Goal: Participate in discussion: Engage in conversation with other users on a specific topic

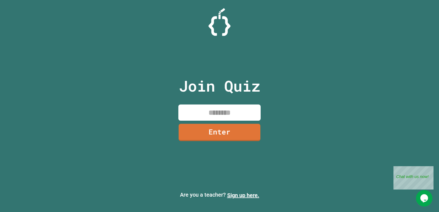
click at [205, 115] on input at bounding box center [219, 112] width 82 height 16
type input "********"
click at [218, 128] on link "Enter" at bounding box center [219, 132] width 83 height 18
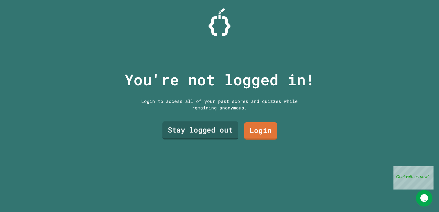
click at [215, 127] on link "Stay logged out" at bounding box center [200, 130] width 76 height 18
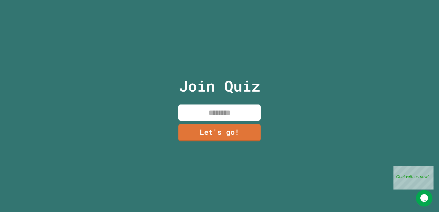
click at [221, 106] on input at bounding box center [219, 112] width 82 height 16
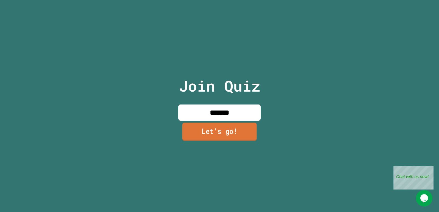
type input "*******"
click at [216, 133] on link "Let's go!" at bounding box center [219, 132] width 75 height 18
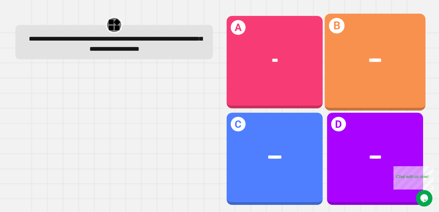
click at [283, 89] on div "B ******" at bounding box center [374, 62] width 101 height 97
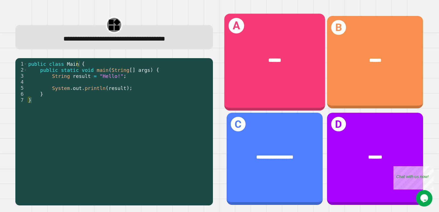
click at [244, 68] on div "******" at bounding box center [274, 60] width 101 height 30
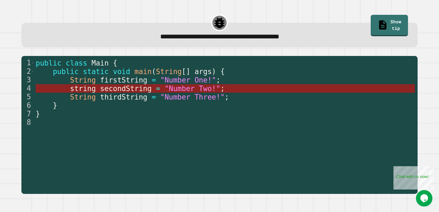
click at [156, 92] on span "=" at bounding box center [158, 88] width 4 height 8
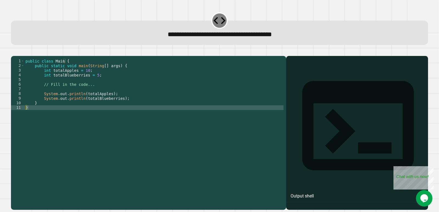
drag, startPoint x: 307, startPoint y: 89, endPoint x: 304, endPoint y: 91, distance: 3.6
click at [283, 90] on div at bounding box center [357, 141] width 136 height 138
click at [29, 115] on div "public class Main { public static void main ( String [ ] args ) { int totalAppl…" at bounding box center [153, 126] width 259 height 135
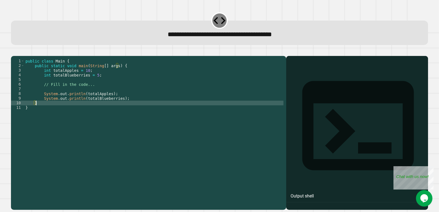
click at [51, 110] on div "public class Main { public static void main ( String [ ] args ) { int totalAppl…" at bounding box center [153, 126] width 259 height 135
click at [141, 105] on div "public class Main { public static void main ( String [ ] args ) { int totalAppl…" at bounding box center [153, 126] width 259 height 135
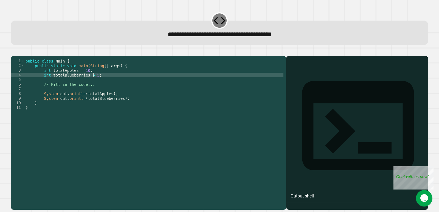
click at [93, 84] on div "public class Main { public static void main ( String [ ] args ) { int totalAppl…" at bounding box center [153, 126] width 259 height 135
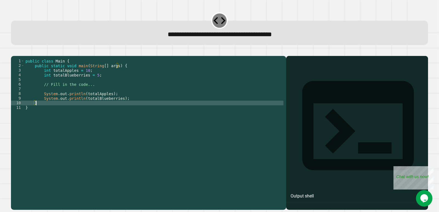
click at [130, 110] on div "public class Main { public static void main ( String [ ] args ) { int totalAppl…" at bounding box center [153, 126] width 259 height 135
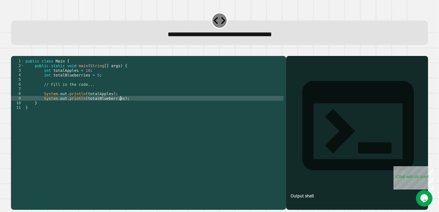
click at [133, 107] on div "public class Main { public static void main ( String [ ] args ) { int totalAppl…" at bounding box center [153, 126] width 259 height 135
click at [106, 93] on div "public class Main { public static void main ( String [ ] args ) { int totalAppl…" at bounding box center [153, 126] width 259 height 135
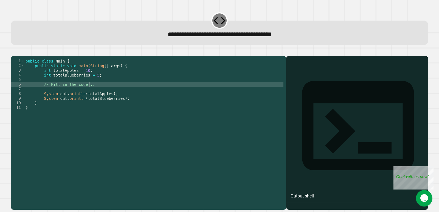
type textarea "**********"
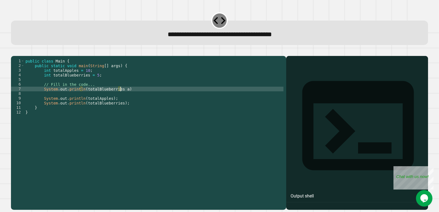
scroll to position [0, 7]
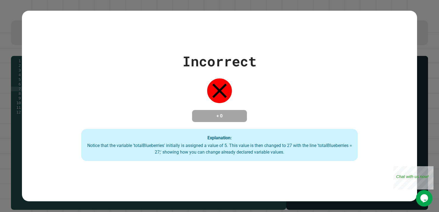
type textarea "**********"
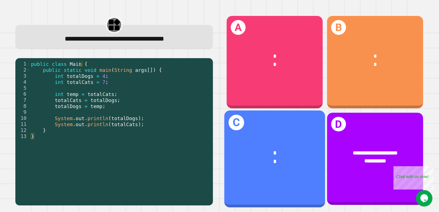
click at [283, 138] on div "* *" at bounding box center [274, 157] width 101 height 39
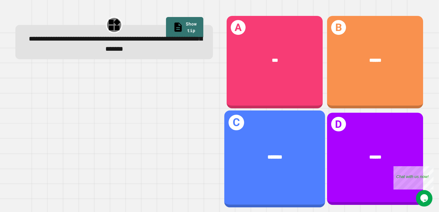
click at [283, 170] on div "C *******" at bounding box center [274, 158] width 101 height 97
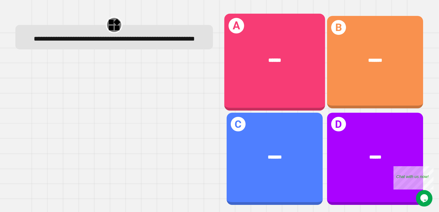
click at [283, 28] on div "A ******" at bounding box center [274, 62] width 101 height 97
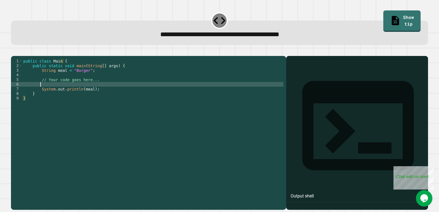
click at [201, 94] on div "public class Main { public static void main ( String [ ] args ) { String meal =…" at bounding box center [152, 126] width 261 height 135
click at [106, 89] on div "public class Main { public static void main ( String [ ] args ) { String meal =…" at bounding box center [152, 126] width 261 height 135
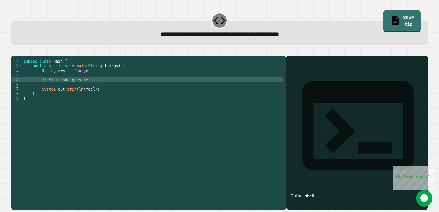
click at [55, 88] on div "public class Main { public static void main ( String [ ] args ) { String meal =…" at bounding box center [152, 126] width 261 height 135
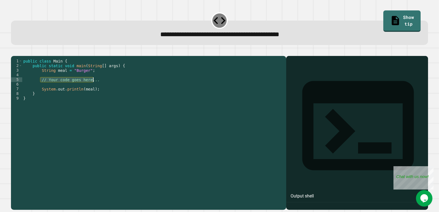
drag, startPoint x: 39, startPoint y: 87, endPoint x: 96, endPoint y: 88, distance: 56.8
click at [96, 88] on div "public class Main { public static void main ( String [ ] args ) { String meal =…" at bounding box center [152, 126] width 261 height 135
click at [96, 88] on div "public class Main { public static void main ( String [ ] args ) { String meal =…" at bounding box center [152, 122] width 261 height 126
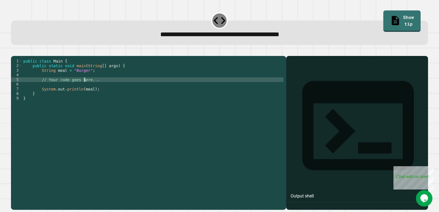
click at [85, 88] on div "public class Main { public static void main ( String [ ] args ) { String meal =…" at bounding box center [152, 126] width 261 height 135
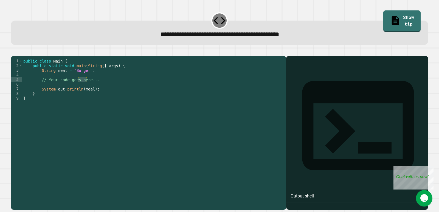
click at [85, 88] on div "public class Main { public static void main ( String [ ] args ) { String meal =…" at bounding box center [152, 126] width 261 height 135
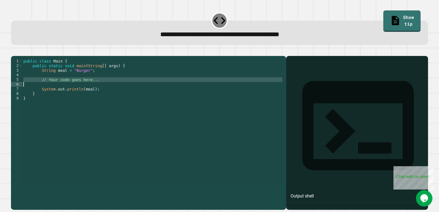
click at [95, 88] on div "public class Main { public static void main ( String [ ] args ) { String meal =…" at bounding box center [152, 122] width 261 height 126
click at [95, 88] on div "public class Main { public static void main ( String [ ] args ) { String meal =…" at bounding box center [152, 126] width 261 height 135
type textarea "**********"
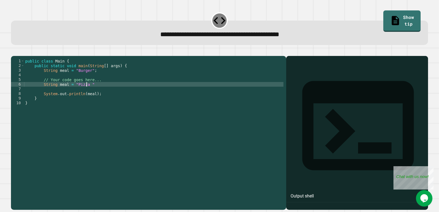
scroll to position [0, 4]
click at [94, 90] on div "public class Main { public static void main ( String [ ] args ) { String meal =…" at bounding box center [153, 126] width 259 height 135
click at [14, 51] on button "button" at bounding box center [14, 51] width 0 height 0
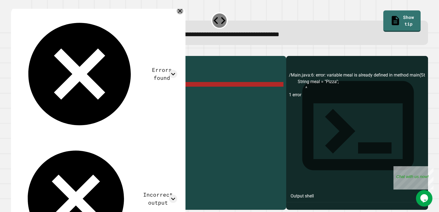
click at [179, 10] on icon at bounding box center [180, 11] width 7 height 7
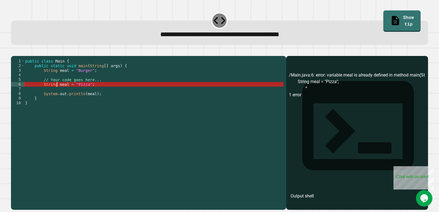
click at [58, 91] on div "public class Main { public static void main ( String [ ] args ) { String meal =…" at bounding box center [153, 126] width 259 height 135
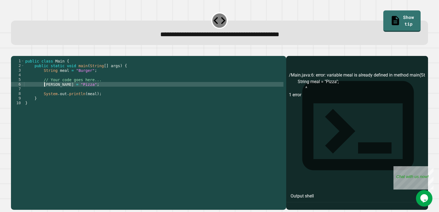
type textarea "**********"
click at [14, 51] on icon "button" at bounding box center [14, 51] width 0 height 0
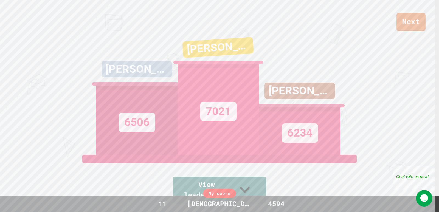
click at [283, 19] on link "Next" at bounding box center [410, 22] width 29 height 18
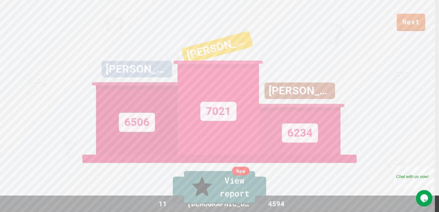
click at [242, 176] on div "New" at bounding box center [241, 171] width 18 height 9
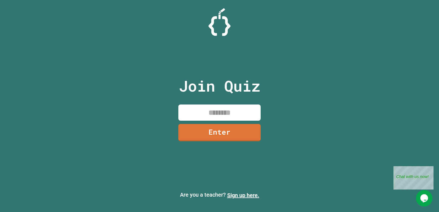
click at [214, 115] on input at bounding box center [219, 112] width 82 height 16
type input "********"
click at [241, 143] on div "Join Quiz ******** Enter" at bounding box center [219, 106] width 92 height 185
click at [244, 135] on link "Enter" at bounding box center [219, 132] width 83 height 18
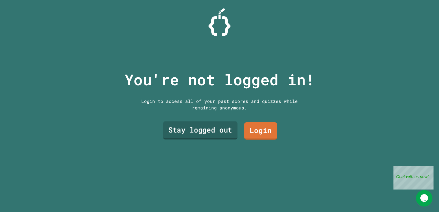
click at [218, 135] on link "Stay logged out" at bounding box center [200, 130] width 74 height 18
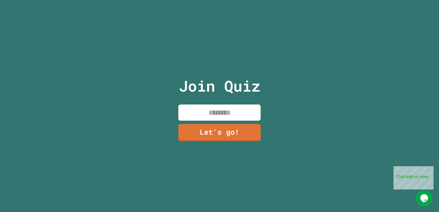
click at [219, 110] on input at bounding box center [219, 112] width 82 height 16
type input "*******"
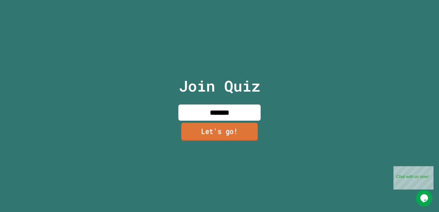
click at [244, 129] on link "Let's go!" at bounding box center [219, 132] width 77 height 18
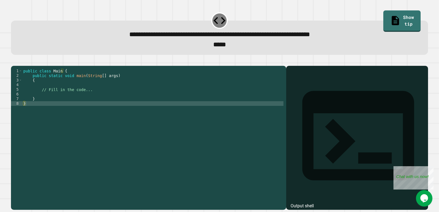
click at [181, 99] on div "public class Main { public static void main ( String [ ] args ) { // Fill in th…" at bounding box center [152, 132] width 261 height 126
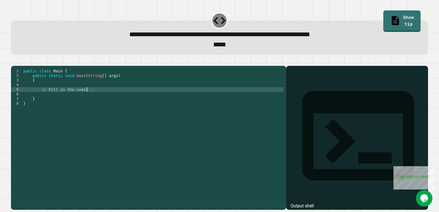
type textarea "**********"
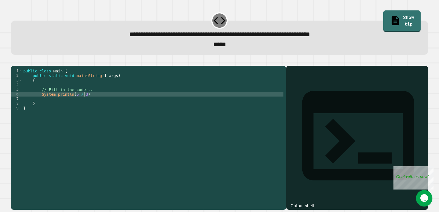
scroll to position [0, 4]
click at [19, 67] on icon "button" at bounding box center [17, 65] width 3 height 4
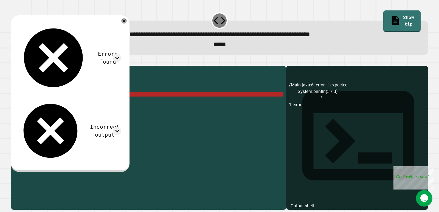
scroll to position [0, 0]
click at [130, 106] on div "public class Main { public static void main ( String [ ] args ) { // Fill in th…" at bounding box center [152, 132] width 261 height 126
click at [129, 102] on div "public class Main { public static void main ( String [ ] args ) { // Fill in th…" at bounding box center [152, 132] width 261 height 126
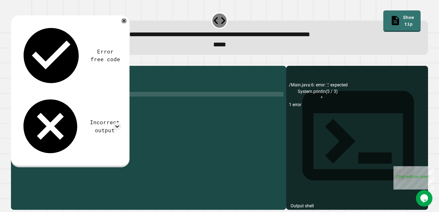
scroll to position [0, 4]
click at [14, 62] on div at bounding box center [219, 62] width 417 height 7
click at [14, 61] on button "button" at bounding box center [14, 61] width 0 height 0
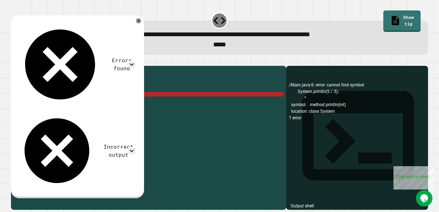
click at [83, 104] on div "public class Main { public static void main ( String [ ] args ) { // Fill in th…" at bounding box center [152, 132] width 261 height 126
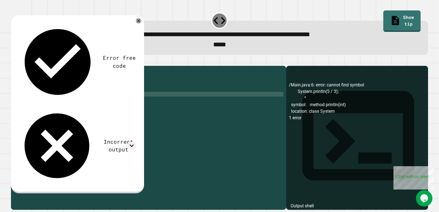
click at [79, 104] on div "public class Main { public static void main ( String [ ] args ) { // Fill in th…" at bounding box center [152, 132] width 261 height 126
click at [14, 61] on icon "button" at bounding box center [14, 61] width 0 height 0
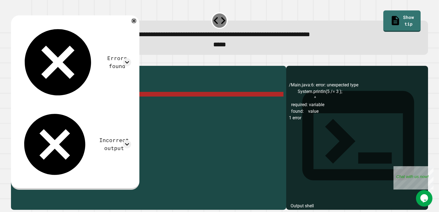
click at [86, 106] on div "public class Main { public static void main ( String [ ] args ) { // Fill in th…" at bounding box center [152, 132] width 261 height 126
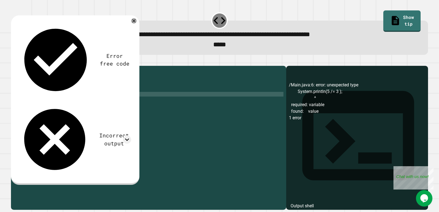
click at [13, 65] on div at bounding box center [219, 62] width 417 height 7
click at [14, 61] on icon "button" at bounding box center [14, 61] width 0 height 0
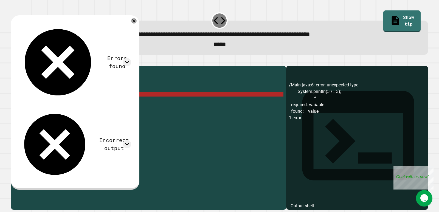
click at [69, 105] on div "public class Main { public static void main ( String [ ] args ) { // Fill in th…" at bounding box center [152, 132] width 261 height 126
click at [85, 103] on div "public class Main { public static void main ( String [ ] args ) { // Fill in th…" at bounding box center [152, 132] width 261 height 126
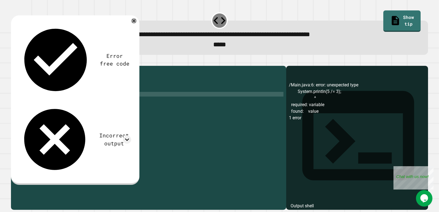
scroll to position [0, 6]
click at [90, 103] on div "public class Main { public static void main ( String [ ] args ) { // Fill in th…" at bounding box center [152, 132] width 261 height 126
click at [14, 61] on icon "button" at bounding box center [14, 61] width 0 height 0
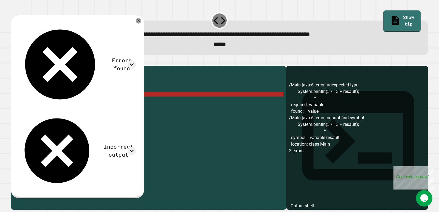
click at [104, 102] on div "public class Main { public static void main ( String [ ] args ) { // Fill in th…" at bounding box center [152, 132] width 261 height 126
click at [106, 102] on div "public class Main { public static void main ( String [ ] args ) { // Fill in th…" at bounding box center [152, 132] width 261 height 126
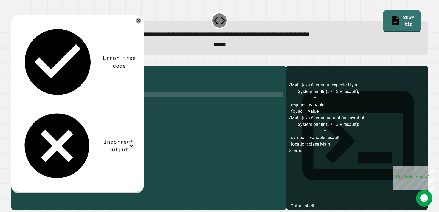
scroll to position [0, 5]
click at [14, 61] on button "button" at bounding box center [14, 61] width 0 height 0
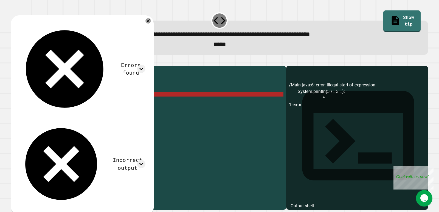
click at [14, 61] on button "button" at bounding box center [14, 61] width 0 height 0
click at [88, 104] on div "public class Main { public static void main ( String [ ] args ) { // Fill in th…" at bounding box center [152, 132] width 261 height 126
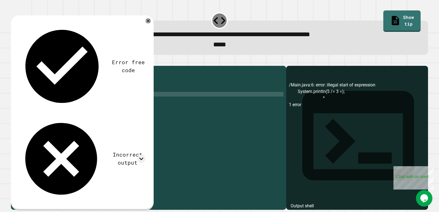
scroll to position [0, 4]
click at [71, 103] on div "public class Main { public static void main ( String [ ] args ) { // Fill in th…" at bounding box center [152, 132] width 261 height 126
click at [14, 61] on icon "button" at bounding box center [14, 61] width 0 height 0
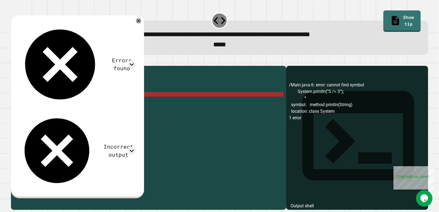
click at [81, 103] on div "public class Main { public static void main ( String [ ] args ) { // Fill in th…" at bounding box center [152, 132] width 261 height 126
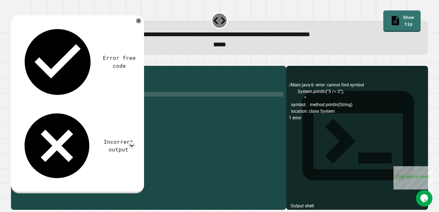
click at [14, 61] on icon "button" at bounding box center [14, 61] width 0 height 0
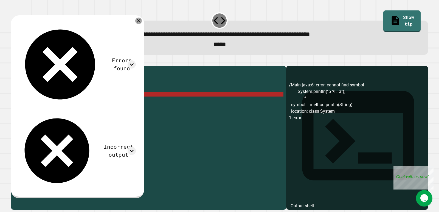
click at [142, 22] on icon at bounding box center [138, 21] width 7 height 7
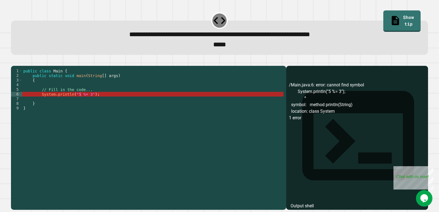
click at [111, 106] on div "public class Main { public static void main ( String [ ] args ) { // Fill in th…" at bounding box center [152, 132] width 261 height 126
click at [110, 101] on div "public class Main { public static void main ( String [ ] args ) { // Fill in th…" at bounding box center [152, 132] width 261 height 126
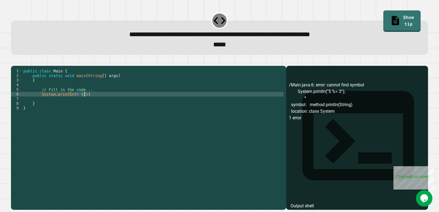
scroll to position [0, 4]
click at [13, 66] on div at bounding box center [219, 62] width 417 height 7
click at [14, 61] on icon "button" at bounding box center [14, 61] width 0 height 0
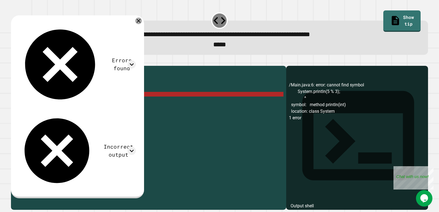
click at [142, 19] on div at bounding box center [138, 21] width 7 height 7
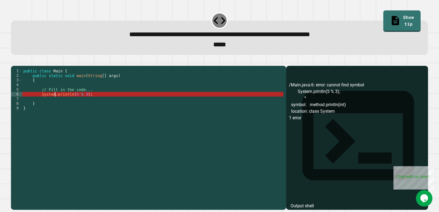
click at [55, 104] on div "public class Main { public static void main ( String [ ] args ) { // Fill in th…" at bounding box center [152, 132] width 261 height 126
click at [50, 105] on div "public class Main { public static void main ( String [ ] args ) { // Fill in th…" at bounding box center [152, 132] width 261 height 126
click at [283, 12] on link "Show tip" at bounding box center [402, 21] width 38 height 22
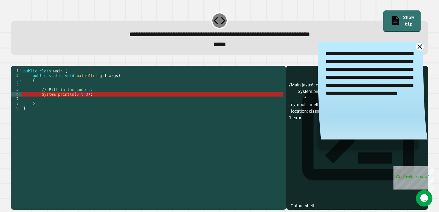
click at [283, 50] on icon at bounding box center [420, 47] width 8 height 8
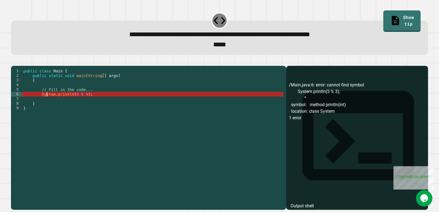
click at [47, 103] on div "public class Main { public static void main ( String [ ] args ) { // Fill in th…" at bounding box center [152, 132] width 261 height 126
click at [53, 106] on div "public class Main { public static void main ( String [ ] args ) { // Fill in th…" at bounding box center [152, 132] width 261 height 126
click at [51, 104] on div "public class Main { public static void main ( String [ ] args ) { // Fill in th…" at bounding box center [152, 132] width 261 height 126
click at [52, 103] on div "public class Main { public static void main ( String [ ] args ) { // Fill in th…" at bounding box center [152, 132] width 261 height 126
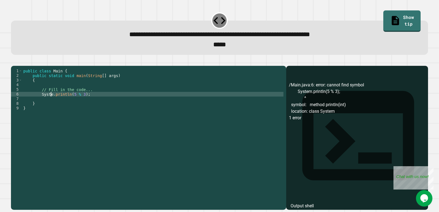
scroll to position [0, 2]
click at [14, 61] on button "button" at bounding box center [14, 61] width 0 height 0
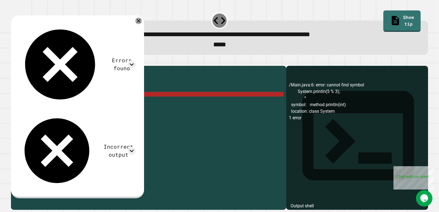
click at [142, 23] on icon at bounding box center [138, 21] width 7 height 7
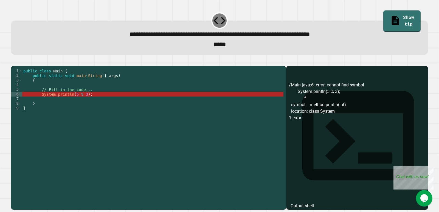
click at [53, 105] on div "public class Main { public static void main ( String [ ] args ) { // Fill in th…" at bounding box center [152, 132] width 261 height 126
click at [42, 103] on div "public class Main { public static void main ( String [ ] args ) { // Fill in th…" at bounding box center [152, 132] width 261 height 126
click at [52, 105] on div "public class Main { public static void main ( String [ ] args ) { // Fill in th…" at bounding box center [152, 132] width 261 height 126
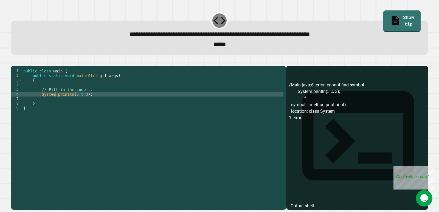
scroll to position [0, 2]
click at [55, 105] on div "public class Main { public static void main ( String [ ] args ) { // Fill in th…" at bounding box center [152, 132] width 261 height 126
type textarea "**********"
click at [14, 61] on icon "button" at bounding box center [14, 61] width 0 height 0
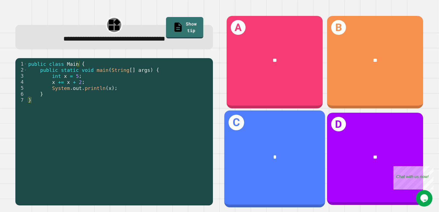
click at [271, 156] on div "*" at bounding box center [274, 157] width 101 height 30
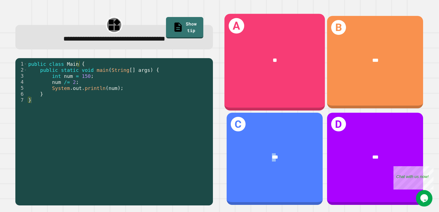
drag, startPoint x: 266, startPoint y: 123, endPoint x: 271, endPoint y: 108, distance: 15.8
click at [271, 111] on div "C ***" at bounding box center [274, 159] width 100 height 97
click at [271, 84] on div "A **" at bounding box center [274, 62] width 101 height 97
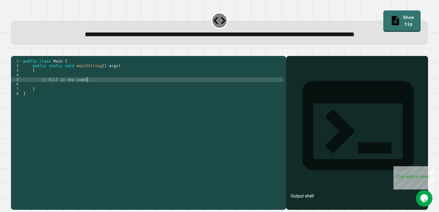
click at [168, 98] on div "public class Main { public static void main ( String [ ] args ) { // Fill in th…" at bounding box center [152, 122] width 261 height 126
type textarea "**********"
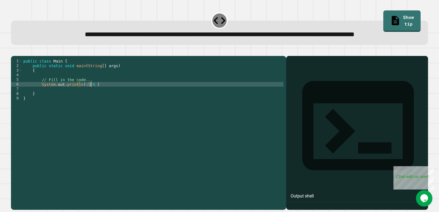
scroll to position [0, 5]
click at [14, 51] on icon "button" at bounding box center [14, 51] width 0 height 0
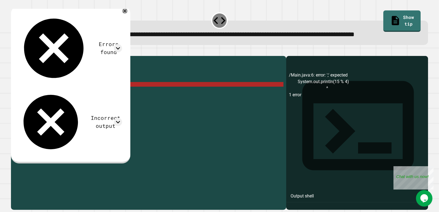
click at [118, 103] on div "public class Main { public static void main ( String [ ] args ) { // Fill in th…" at bounding box center [152, 122] width 261 height 126
click at [127, 13] on icon at bounding box center [125, 11] width 4 height 4
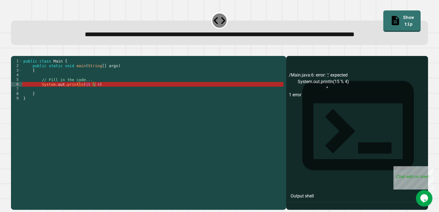
scroll to position [0, 0]
click at [78, 106] on div "public class Main { public static void main ( String [ ] args ) { // Fill in th…" at bounding box center [152, 122] width 261 height 126
click at [96, 104] on div "public class Main { public static void main ( String [ ] args ) { // Fill in th…" at bounding box center [152, 122] width 261 height 126
click at [39, 105] on div "public class Main { public static void main ( String [ ] args ) { // Fill in th…" at bounding box center [152, 122] width 261 height 126
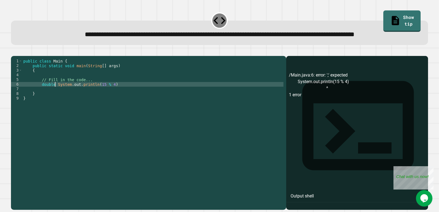
scroll to position [0, 2]
click at [78, 103] on div "public class Main { public static void main ( String [ ] args ) { // Fill in th…" at bounding box center [152, 122] width 261 height 126
click at [104, 106] on div "public class Main { public static void main ( String [ ] args ) { // Fill in th…" at bounding box center [152, 122] width 261 height 126
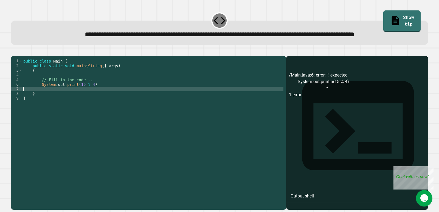
scroll to position [0, 0]
click at [103, 104] on div "public class Main { public static void main ( String [ ] args ) { // Fill in th…" at bounding box center [152, 122] width 261 height 126
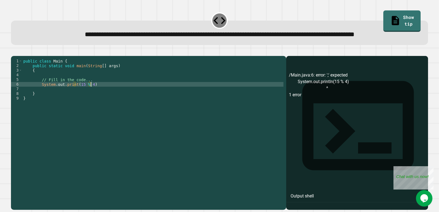
scroll to position [0, 5]
type textarea "**********"
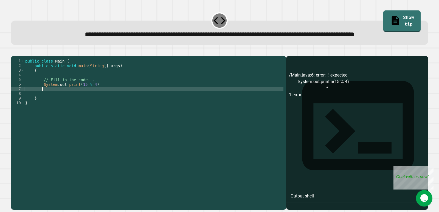
click at [100, 103] on div "public class Main { public static void main ( String [ ] args ) { // Fill in th…" at bounding box center [153, 122] width 259 height 126
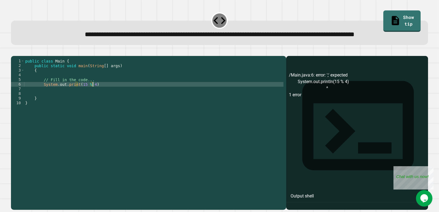
scroll to position [0, 5]
type textarea "**********"
click at [99, 110] on div "public class Main { public static void main ( String [ ] args ) { // Fill in th…" at bounding box center [153, 122] width 259 height 126
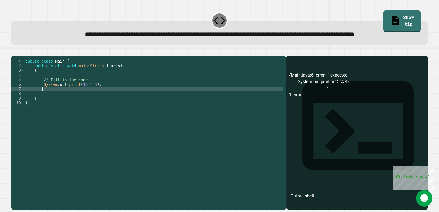
scroll to position [0, 1]
click at [14, 51] on icon "button" at bounding box center [14, 51] width 0 height 0
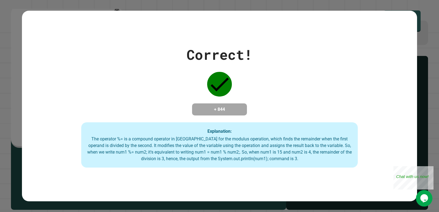
click at [283, 39] on div "Correct! + 844 Explanation: The operator %= is a compound operator in [GEOGRAPH…" at bounding box center [219, 106] width 439 height 212
click at [283, 168] on div "Close" at bounding box center [429, 169] width 7 height 7
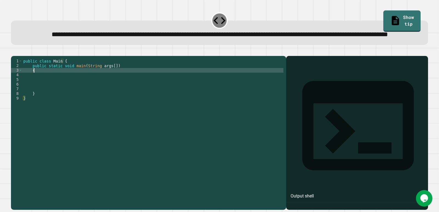
click at [216, 89] on div "public class Main { public static void main ( String args [ ]) { } }" at bounding box center [152, 122] width 261 height 126
type textarea "*"
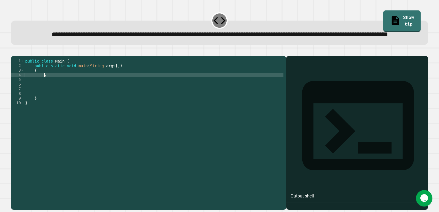
scroll to position [0, 1]
type textarea "*"
type textarea "*********"
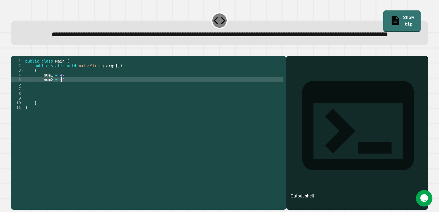
type textarea "*********"
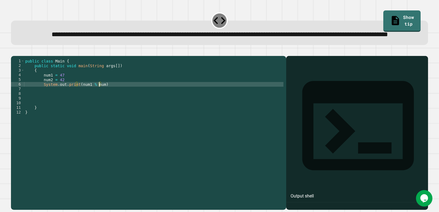
scroll to position [0, 5]
click at [110, 102] on div "public class Main { public static void main ( String args [ ]) { num1 = 47 num2…" at bounding box center [153, 122] width 259 height 126
click at [70, 94] on div "public class Main { public static void main ( String args [ ]) { num1 = 47 num2…" at bounding box center [153, 122] width 259 height 126
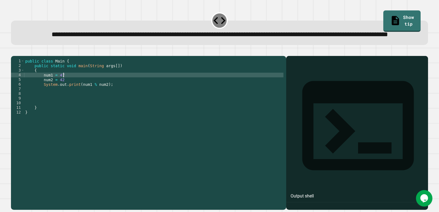
scroll to position [0, 2]
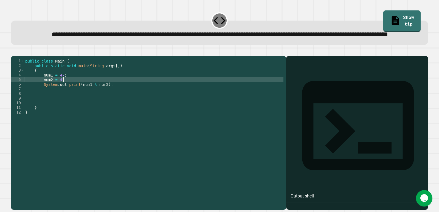
click at [68, 101] on div "public class Main { public static void main ( String args [ ]) { num1 = 47 ; nu…" at bounding box center [153, 122] width 259 height 126
click at [14, 51] on icon "button" at bounding box center [14, 51] width 0 height 0
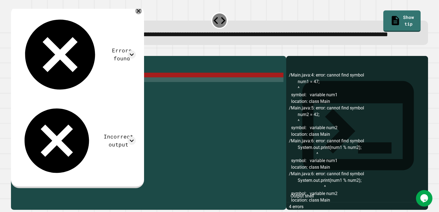
click at [142, 14] on div at bounding box center [138, 11] width 7 height 7
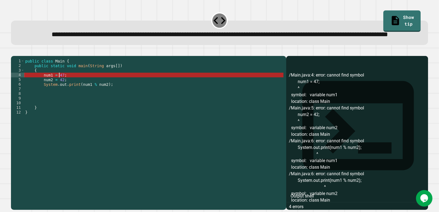
click at [60, 93] on div "public class Main { public static void main ( String args [ ]) { num1 = 47 ; nu…" at bounding box center [153, 122] width 259 height 126
click at [62, 93] on div "public class Main { public static void main ( String args [ ]) { num1 = 47 ; nu…" at bounding box center [153, 122] width 259 height 126
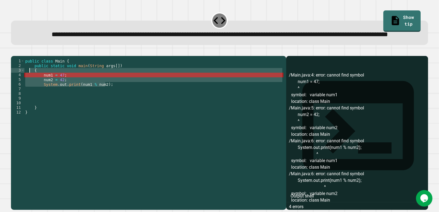
drag, startPoint x: 111, startPoint y: 103, endPoint x: 31, endPoint y: 88, distance: 81.8
click at [30, 88] on div "public class Main { public static void main ( String args [ ]) { num1 = 47 ; nu…" at bounding box center [153, 122] width 259 height 126
click at [25, 51] on icon "button" at bounding box center [25, 51] width 0 height 0
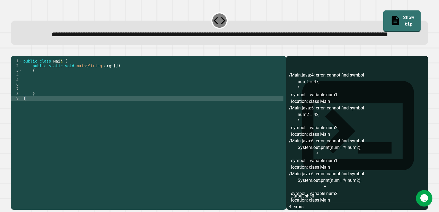
scroll to position [0, 1]
click at [59, 89] on div "public class Main { public static void main ( String args [ ]) { } }" at bounding box center [152, 117] width 261 height 117
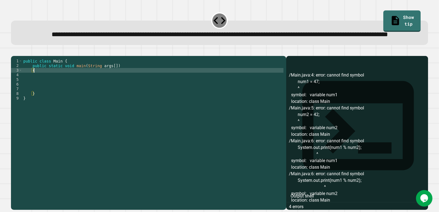
type textarea "*"
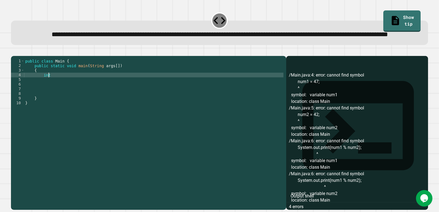
scroll to position [0, 1]
type textarea "*"
type textarea "**********"
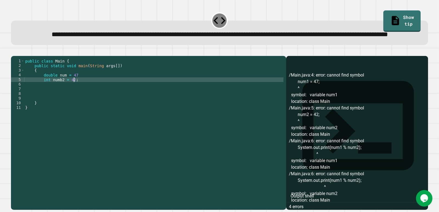
click at [85, 94] on div "public class Main { public static void main ( String args [ ]) { double num = 4…" at bounding box center [153, 122] width 259 height 126
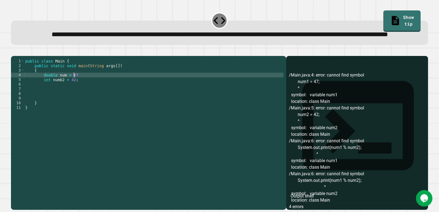
scroll to position [0, 3]
click at [86, 101] on div "public class Main { public static void main ( String args [ ]) { double num = 4…" at bounding box center [153, 122] width 259 height 126
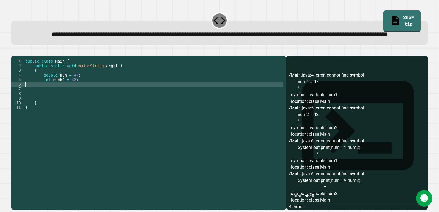
scroll to position [0, 0]
click at [87, 99] on div "public class Main { public static void main ( String args [ ]) { double num = 4…" at bounding box center [153, 122] width 259 height 126
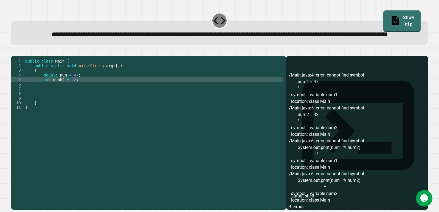
type textarea "**********"
click at [90, 100] on div "public class Main { public static void main ( String args [ ]) { double num = 4…" at bounding box center [153, 122] width 259 height 126
type textarea "**********"
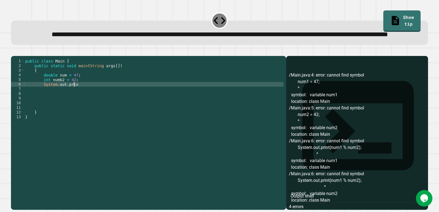
scroll to position [0, 3]
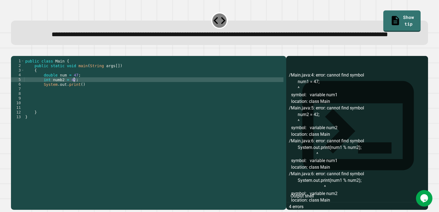
click at [78, 100] on div "public class Main { public static void main ( String args [ ]) { double num = 4…" at bounding box center [153, 122] width 259 height 126
click at [63, 98] on div "public class Main { public static void main ( String args [ ]) { double num = 4…" at bounding box center [153, 122] width 259 height 126
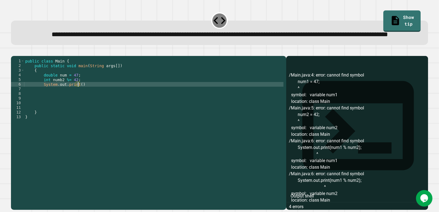
click at [78, 103] on div "public class Main { public static void main ( String args [ ]) { double num = 4…" at bounding box center [153, 122] width 259 height 126
click at [106, 104] on div "public class Main { public static void main ( String args [ ]) { double num = 4…" at bounding box center [153, 122] width 259 height 126
click at [14, 51] on icon "button" at bounding box center [14, 51] width 0 height 0
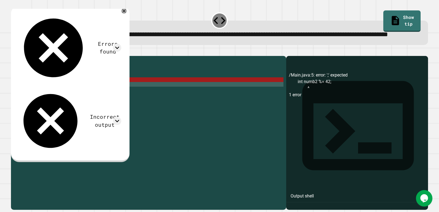
scroll to position [0, 3]
click at [67, 98] on div "public class Main { public static void main ( String args [ ]) { double num = 4…" at bounding box center [153, 122] width 259 height 126
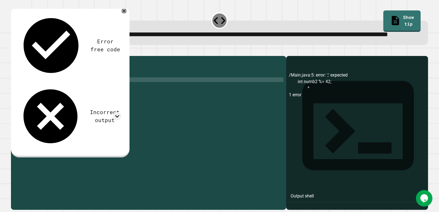
scroll to position [0, 2]
click at [18, 56] on icon "button" at bounding box center [17, 55] width 3 height 4
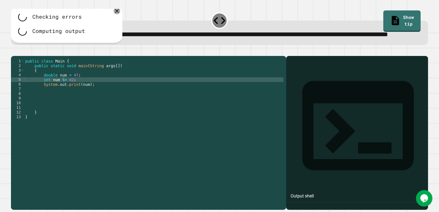
click at [116, 14] on icon at bounding box center [117, 11] width 7 height 7
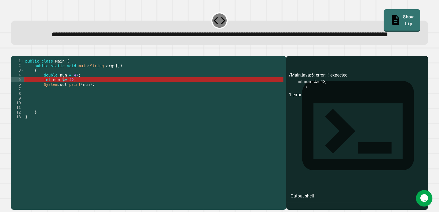
click at [283, 20] on link "Show tip" at bounding box center [402, 20] width 36 height 22
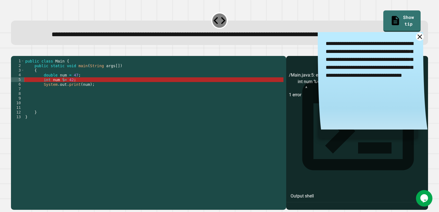
click at [283, 41] on icon at bounding box center [420, 37] width 8 height 8
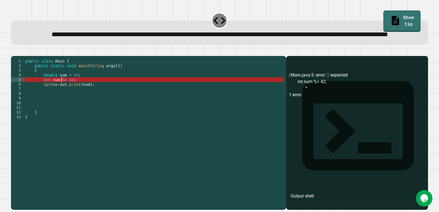
click at [62, 98] on div "public class Main { public static void main ( String args [ ]) { double num = 4…" at bounding box center [153, 122] width 259 height 126
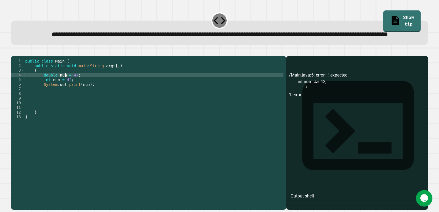
click at [65, 95] on div "public class Main { public static void main ( String args [ ]) { double num = 4…" at bounding box center [153, 122] width 259 height 126
click at [13, 56] on div at bounding box center [219, 52] width 417 height 7
click at [14, 51] on icon "button" at bounding box center [14, 51] width 0 height 0
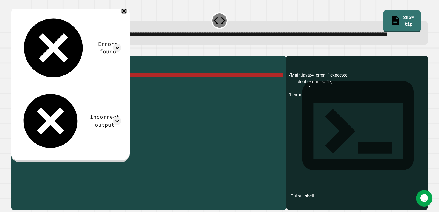
click at [126, 13] on icon at bounding box center [124, 11] width 4 height 4
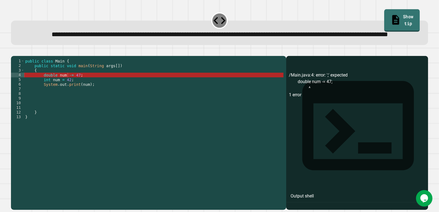
click at [283, 14] on link "Show tip" at bounding box center [402, 20] width 36 height 22
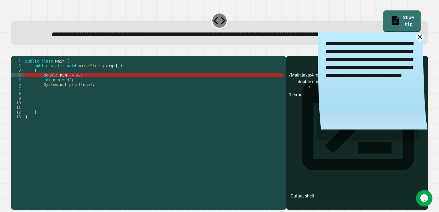
drag, startPoint x: 410, startPoint y: 50, endPoint x: 264, endPoint y: 96, distance: 153.8
click at [267, 96] on div "**********" at bounding box center [219, 110] width 421 height 203
click at [221, 94] on div "public class Main { public static void main ( String args [ ]) { double num -= …" at bounding box center [153, 122] width 259 height 126
click at [58, 99] on div "public class Main { public static void main ( String args [ ]) { double num -= …" at bounding box center [153, 122] width 259 height 126
type textarea "**********"
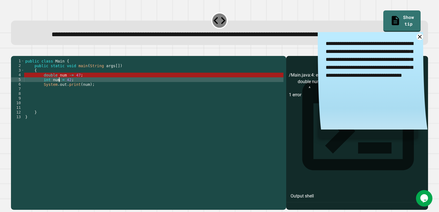
scroll to position [0, 3]
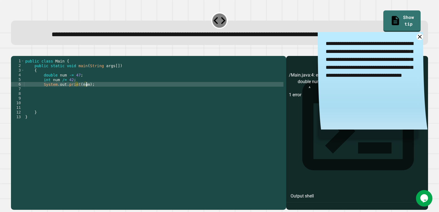
click at [86, 105] on div "public class Main { public static void main ( String args [ ]) { double num -= …" at bounding box center [153, 122] width 259 height 126
click at [85, 105] on div "public class Main { public static void main ( String args [ ]) { double num -= …" at bounding box center [153, 122] width 259 height 126
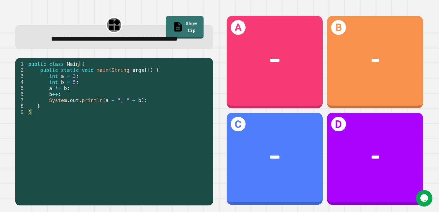
click at [179, 21] on link "Show tip" at bounding box center [185, 27] width 38 height 22
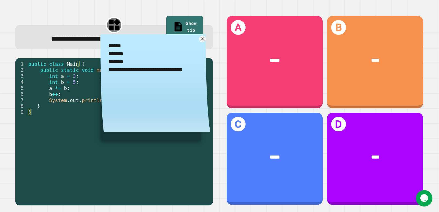
click at [179, 21] on link "Show tip" at bounding box center [184, 27] width 37 height 22
click at [190, 26] on link "Show tip" at bounding box center [184, 27] width 35 height 22
click at [199, 55] on textarea "**********" at bounding box center [155, 57] width 110 height 47
click at [199, 43] on icon at bounding box center [203, 39] width 8 height 8
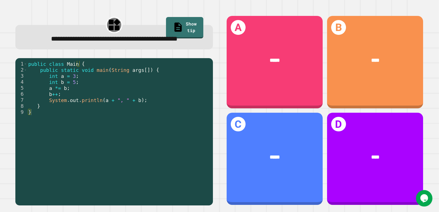
click at [70, 89] on div "public class Main { public static void main ( String args [ ]) { int a = 3 ; in…" at bounding box center [118, 124] width 183 height 127
click at [72, 89] on div "public class Main { public static void main ( String args [ ]) { int a = 3 ; in…" at bounding box center [118, 124] width 183 height 127
click at [76, 92] on div "public class Main { public static void main ( String args [ ]) { int a = 3 ; in…" at bounding box center [118, 124] width 183 height 127
click at [142, 112] on div "public class Main { public static void main ( String args [ ]) { int a = 3 ; in…" at bounding box center [118, 124] width 183 height 127
click at [138, 127] on div "public class Main { public static void main ( String args [ ]) { int a = 3 ; in…" at bounding box center [118, 124] width 183 height 127
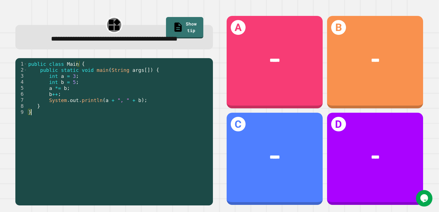
click at [135, 134] on div "public class Main { public static void main ( String args [ ]) { int a = 3 ; in…" at bounding box center [118, 124] width 183 height 127
click at [135, 143] on div "public class Main { public static void main ( String args [ ]) { int a = 3 ; in…" at bounding box center [118, 124] width 183 height 127
click at [148, 122] on div "public class Main { public static void main ( String args [ ]) { int a = 3 ; in…" at bounding box center [118, 124] width 183 height 127
click at [144, 118] on div "public class Main { public static void main ( String args [ ]) { int a = 3 ; in…" at bounding box center [118, 124] width 183 height 127
click at [128, 111] on div "public class Main { public static void main ( String args [ ]) { int a = 3 ; in…" at bounding box center [118, 124] width 183 height 127
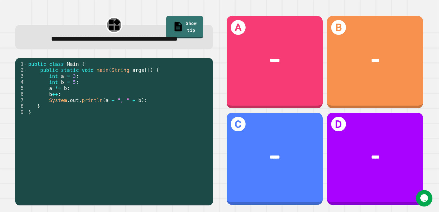
click at [177, 24] on link "Show tip" at bounding box center [184, 27] width 37 height 22
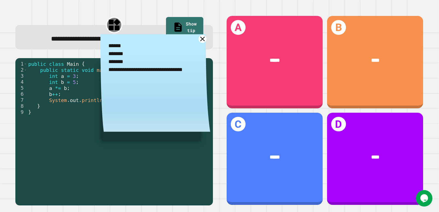
click at [199, 43] on link at bounding box center [203, 39] width 8 height 8
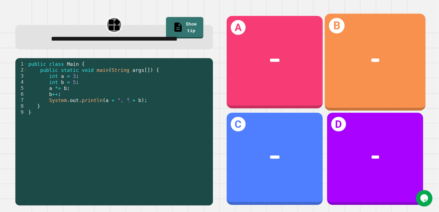
click at [283, 67] on div "****" at bounding box center [374, 60] width 101 height 30
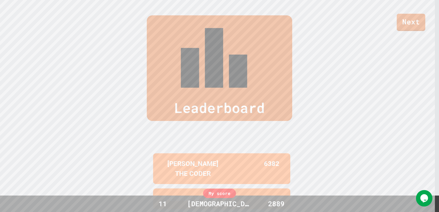
scroll to position [228, 0]
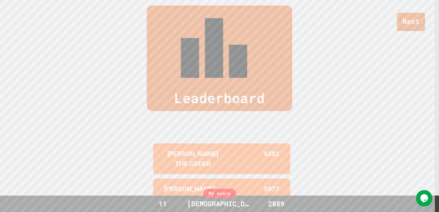
click at [283, 24] on link "Next" at bounding box center [411, 22] width 28 height 18
